Goal: Task Accomplishment & Management: Complete application form

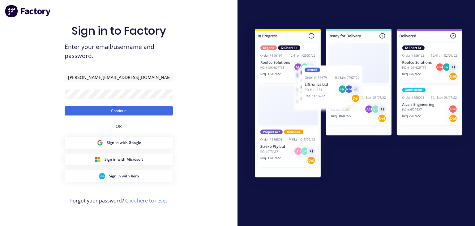
click at [125, 114] on button "Continue" at bounding box center [119, 110] width 108 height 9
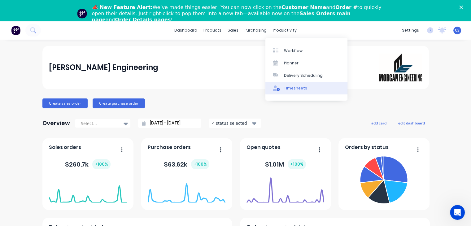
click at [276, 88] on icon at bounding box center [276, 88] width 7 height 6
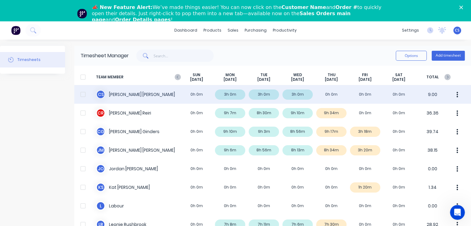
click at [328, 93] on div "C S [PERSON_NAME] 0h 0m 3h 0m 3h 0m 3h 0m 0h 0m 0h 0m 0h 0m 9.00" at bounding box center [272, 94] width 396 height 19
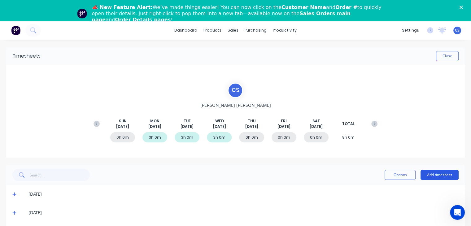
click at [422, 176] on button "Add timesheet" at bounding box center [439, 175] width 38 height 10
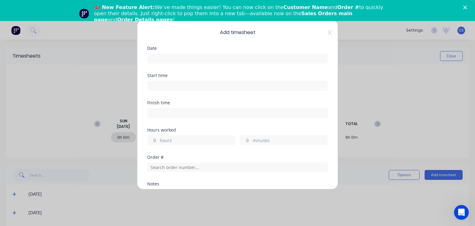
click at [155, 57] on input at bounding box center [238, 58] width 180 height 9
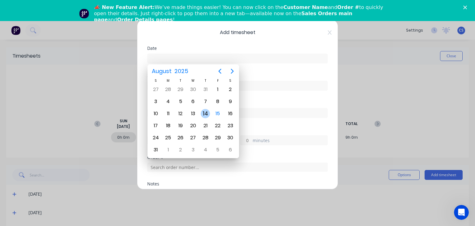
click at [203, 111] on div "14" at bounding box center [205, 113] width 9 height 9
type input "[DATE]"
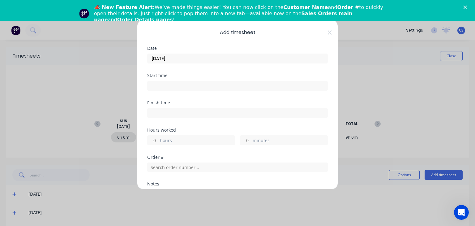
click at [161, 82] on input at bounding box center [238, 85] width 180 height 9
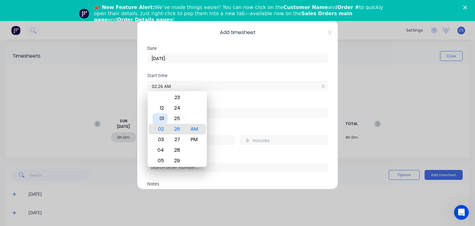
click at [162, 121] on div "01" at bounding box center [160, 118] width 15 height 11
click at [178, 109] on div "00" at bounding box center [177, 108] width 15 height 11
click at [196, 139] on div "PM" at bounding box center [194, 139] width 15 height 11
type input "01:00 PM"
click at [222, 81] on input "01:00 PM" at bounding box center [238, 85] width 180 height 9
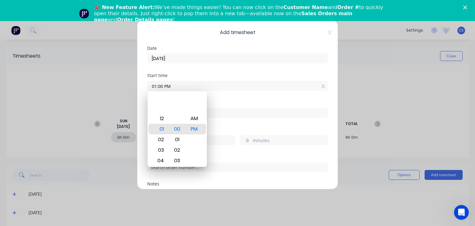
click at [244, 109] on input at bounding box center [238, 112] width 180 height 9
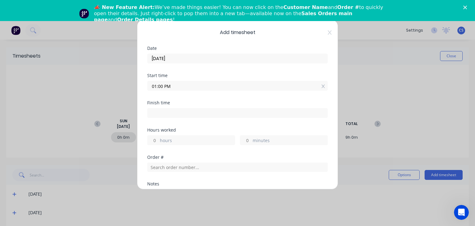
type input "10:32 AM"
type input "-2"
type input "-28"
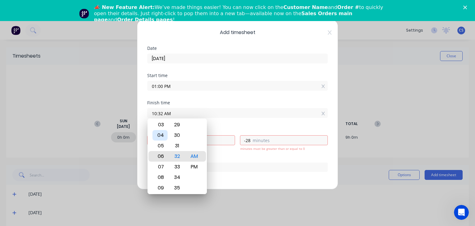
type input "06:32 AM"
type input "-6"
type input "03:32 AM"
type input "-9"
click at [162, 146] on div "02" at bounding box center [160, 145] width 15 height 11
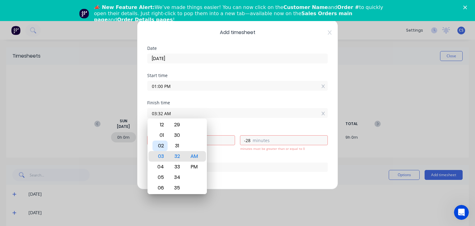
type input "02:32 AM"
type input "-10"
type input "02:29 AM"
type input "-31"
type input "02:25 AM"
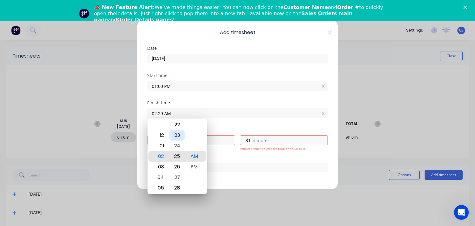
type input "-35"
type input "02:22 AM"
type input "-38"
type input "02:19 AM"
type input "-41"
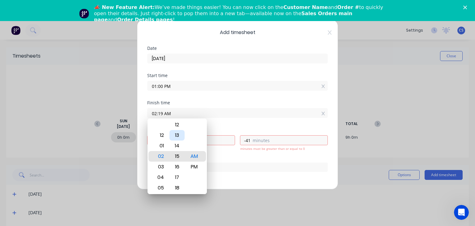
type input "02:15 AM"
type input "-45"
type input "02:11 AM"
type input "-49"
type input "02:07 AM"
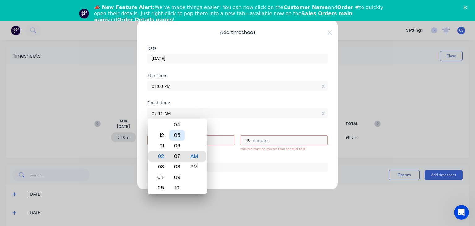
type input "-53"
type input "02:04 AM"
type input "-56"
type input "02:00 AM"
type input "-11"
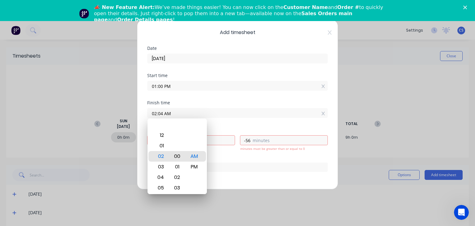
type input "0"
click at [179, 154] on div "00" at bounding box center [177, 156] width 15 height 11
click at [190, 165] on div "PM" at bounding box center [194, 167] width 15 height 11
type input "02:00 PM"
type input "1"
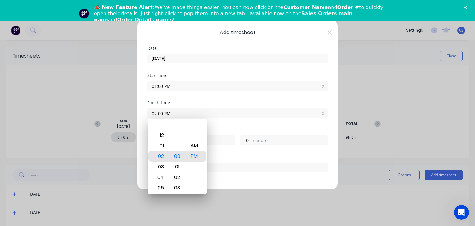
click at [219, 111] on input "02:00 PM" at bounding box center [238, 112] width 180 height 9
click at [264, 157] on div "Order #" at bounding box center [237, 157] width 181 height 4
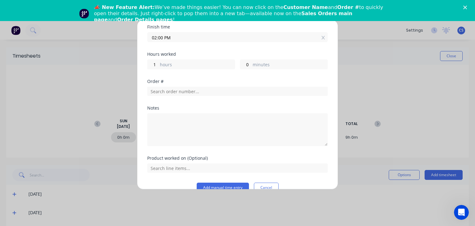
scroll to position [87, 0]
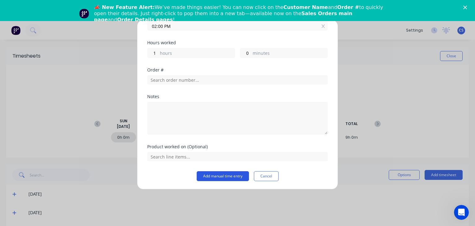
click at [232, 174] on button "Add manual time entry" at bounding box center [223, 176] width 52 height 10
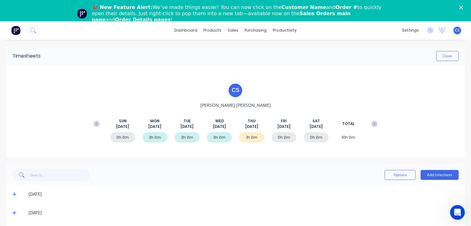
click at [276, 137] on div "0h 0m" at bounding box center [283, 137] width 25 height 10
click at [423, 173] on button "Add timesheet" at bounding box center [439, 175] width 38 height 10
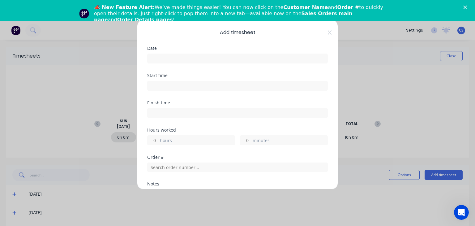
click at [167, 55] on input at bounding box center [238, 58] width 180 height 9
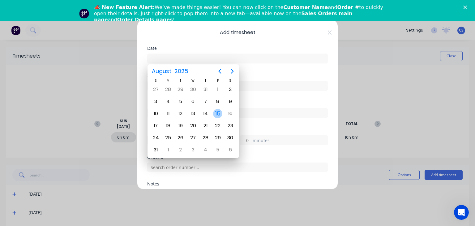
click at [219, 112] on div "15" at bounding box center [217, 113] width 9 height 9
type input "[DATE]"
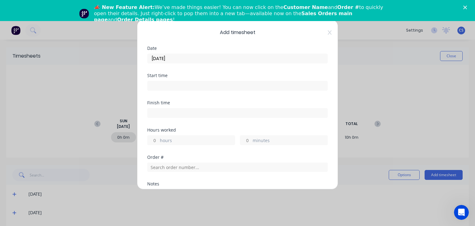
click at [155, 82] on input at bounding box center [238, 85] width 180 height 9
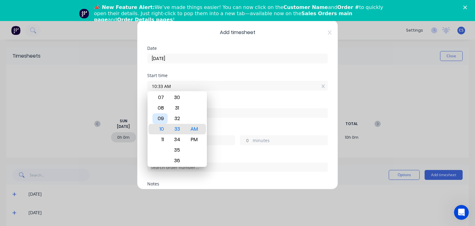
click at [162, 117] on div "09" at bounding box center [160, 118] width 15 height 11
click at [177, 106] on div "00" at bounding box center [177, 108] width 15 height 11
type input "09:00 AM"
click at [195, 129] on div "AM" at bounding box center [194, 129] width 15 height 11
click at [231, 105] on div "Finish time" at bounding box center [237, 109] width 181 height 17
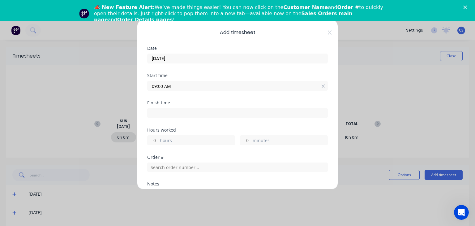
click at [158, 115] on input at bounding box center [238, 112] width 180 height 9
type input "10:33 AM"
type input "1"
type input "33"
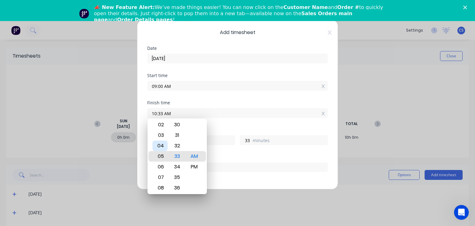
type input "05:33 AM"
type input "-3"
type input "-27"
type input "01:33 AM"
type input "-7"
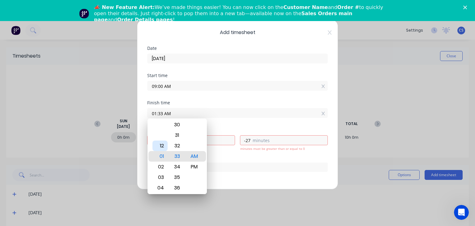
click at [157, 146] on div "12" at bounding box center [160, 145] width 15 height 11
type input "12:33 AM"
type input "-8"
type input "12:28 AM"
type input "-32"
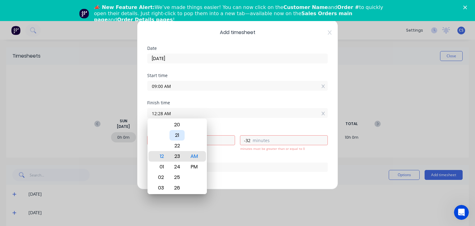
type input "12:23 AM"
type input "-37"
type input "12:19 AM"
type input "-41"
type input "12:14 AM"
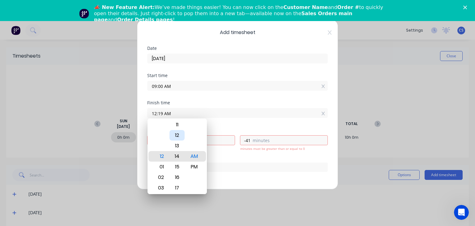
type input "-46"
type input "12:10 AM"
type input "-50"
type input "12:06 AM"
type input "-54"
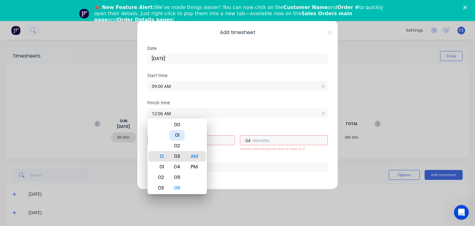
type input "12:01 AM"
type input "-59"
click at [179, 141] on div "00" at bounding box center [177, 145] width 15 height 11
type input "12:00 AM"
type input "-9"
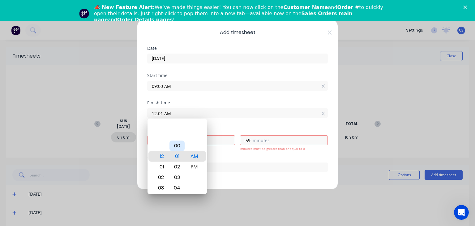
type input "0"
click at [191, 166] on div "PM" at bounding box center [194, 167] width 15 height 11
type input "12:00 PM"
type input "3"
click at [223, 110] on input "12:00 PM" at bounding box center [238, 112] width 180 height 9
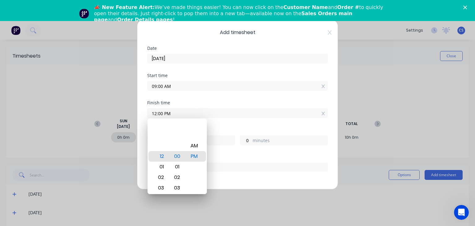
click at [248, 124] on div "Finish time 12:00 PM" at bounding box center [237, 114] width 181 height 27
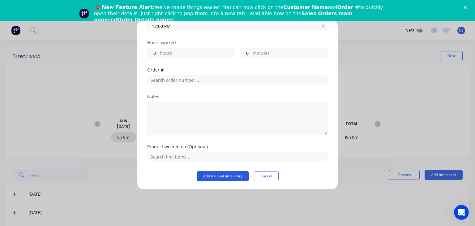
click at [218, 175] on button "Add manual time entry" at bounding box center [223, 176] width 52 height 10
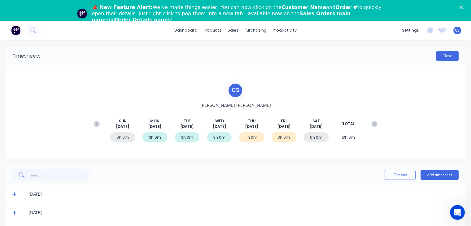
click at [444, 56] on button "Close" at bounding box center [447, 56] width 23 height 10
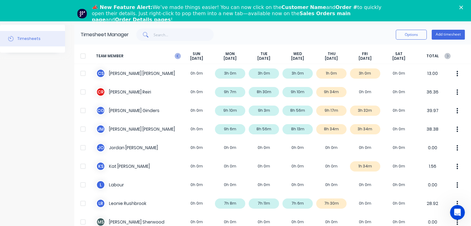
click at [176, 55] on icon at bounding box center [178, 56] width 6 height 6
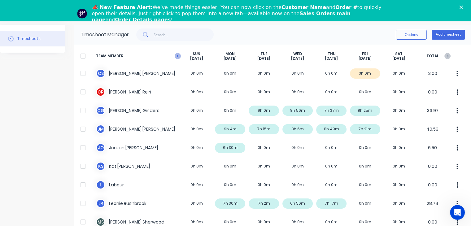
click at [175, 55] on icon at bounding box center [178, 56] width 6 height 6
